Goal: Browse casually: Explore the website without a specific task or goal

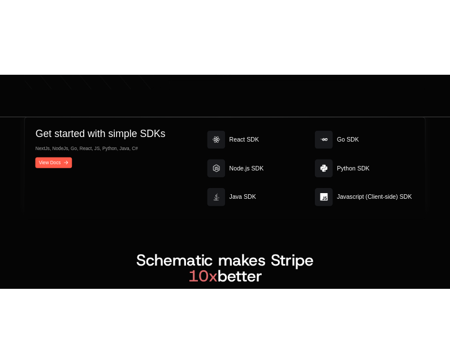
scroll to position [6110, 0]
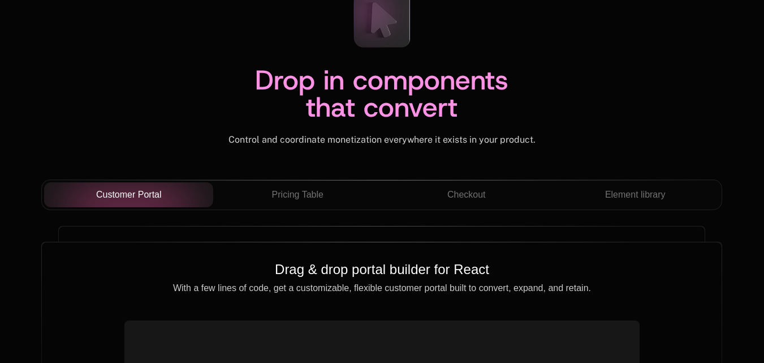
scroll to position [3873, 0]
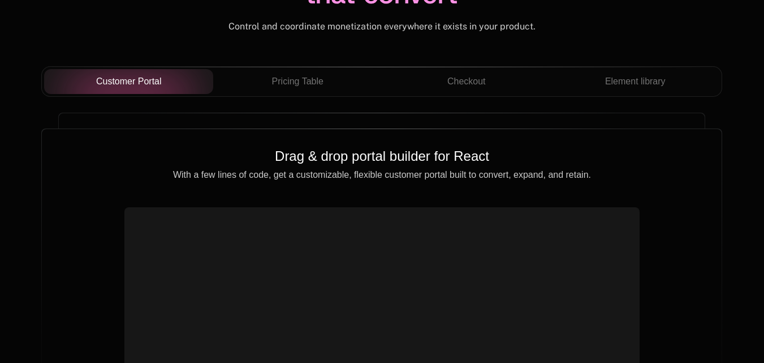
scroll to position [3929, 0]
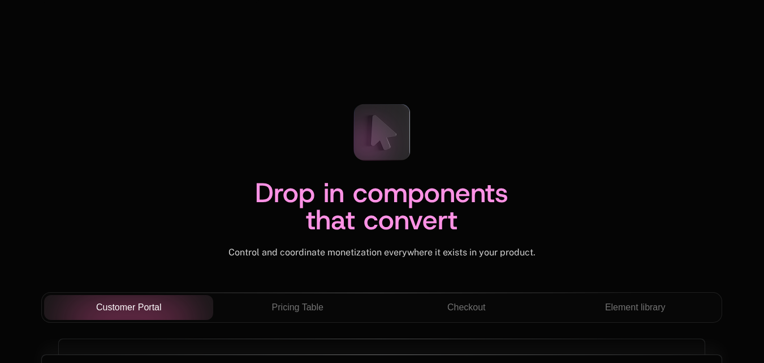
scroll to position [3817, 0]
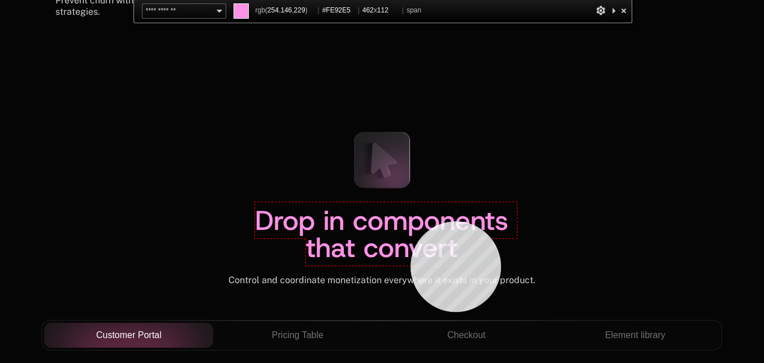
click at [411, 221] on span "Drop in components that convert" at bounding box center [386, 233] width 262 height 63
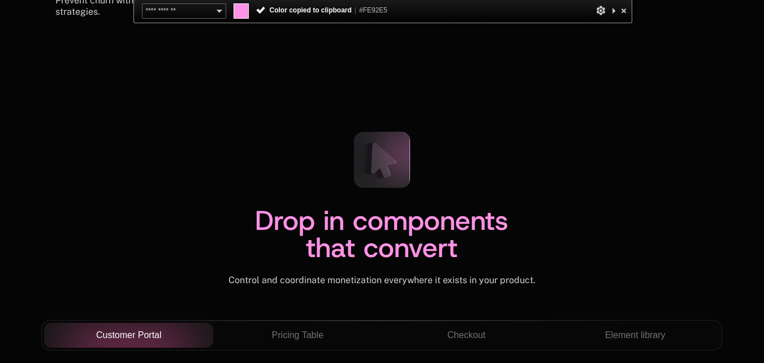
click at [626, 11] on div at bounding box center [623, 10] width 11 height 14
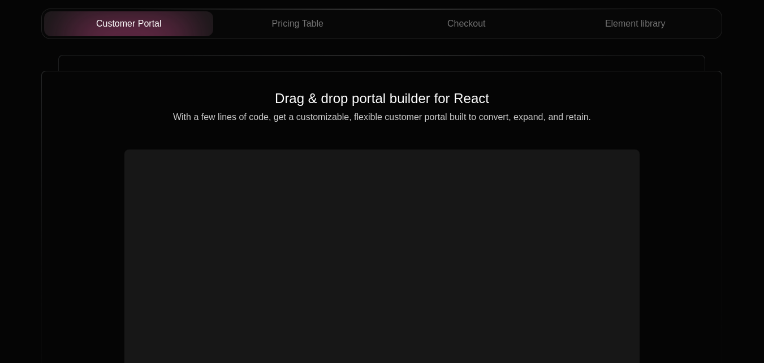
scroll to position [4213, 0]
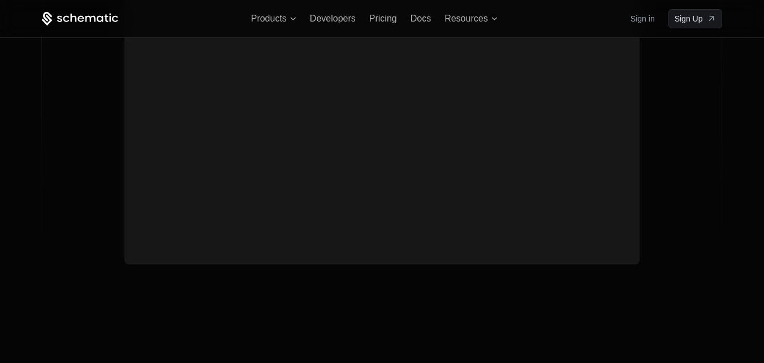
scroll to position [4162, 0]
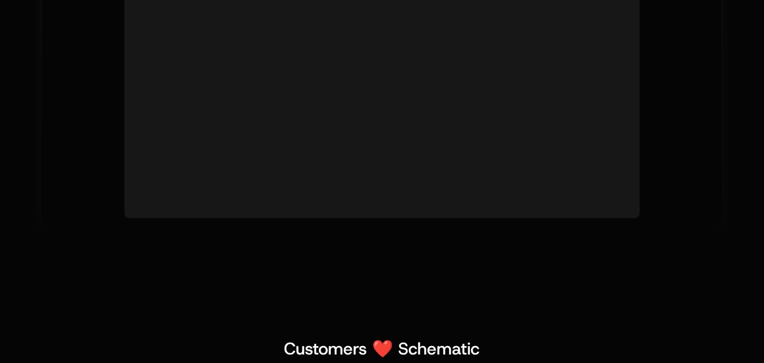
scroll to position [4491, 0]
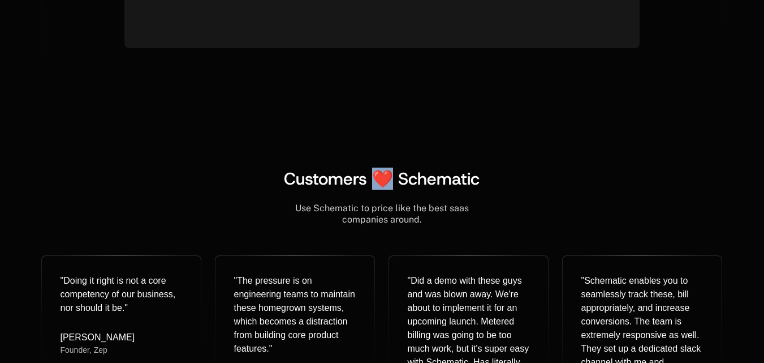
drag, startPoint x: 376, startPoint y: 177, endPoint x: 388, endPoint y: 178, distance: 12.5
click at [388, 178] on span "Customers ❤️ Schematic" at bounding box center [382, 178] width 196 height 22
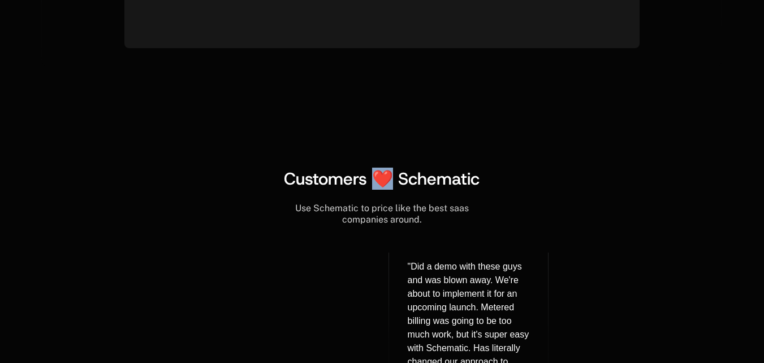
copy span "❤️"
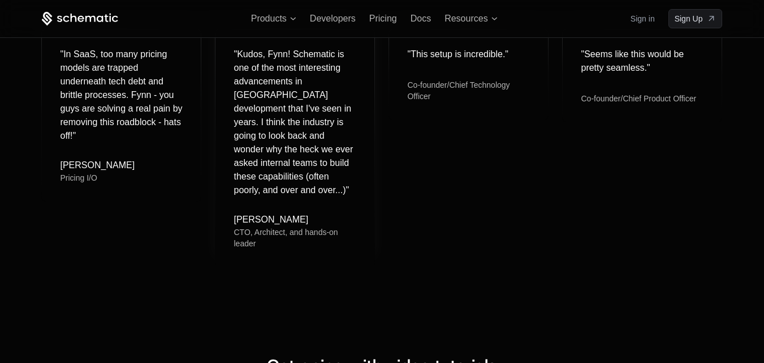
scroll to position [4661, 0]
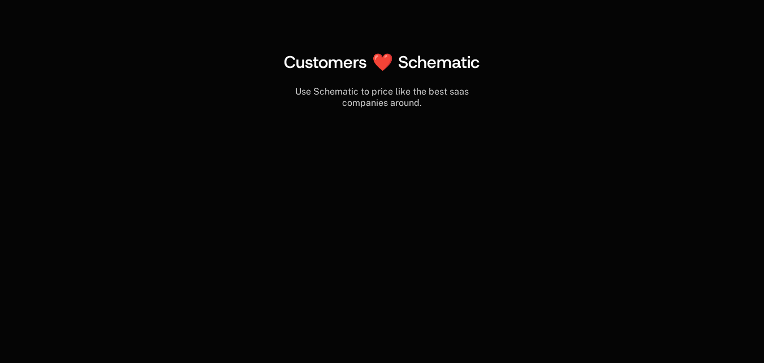
scroll to position [4718, 0]
